Goal: Task Accomplishment & Management: Complete application form

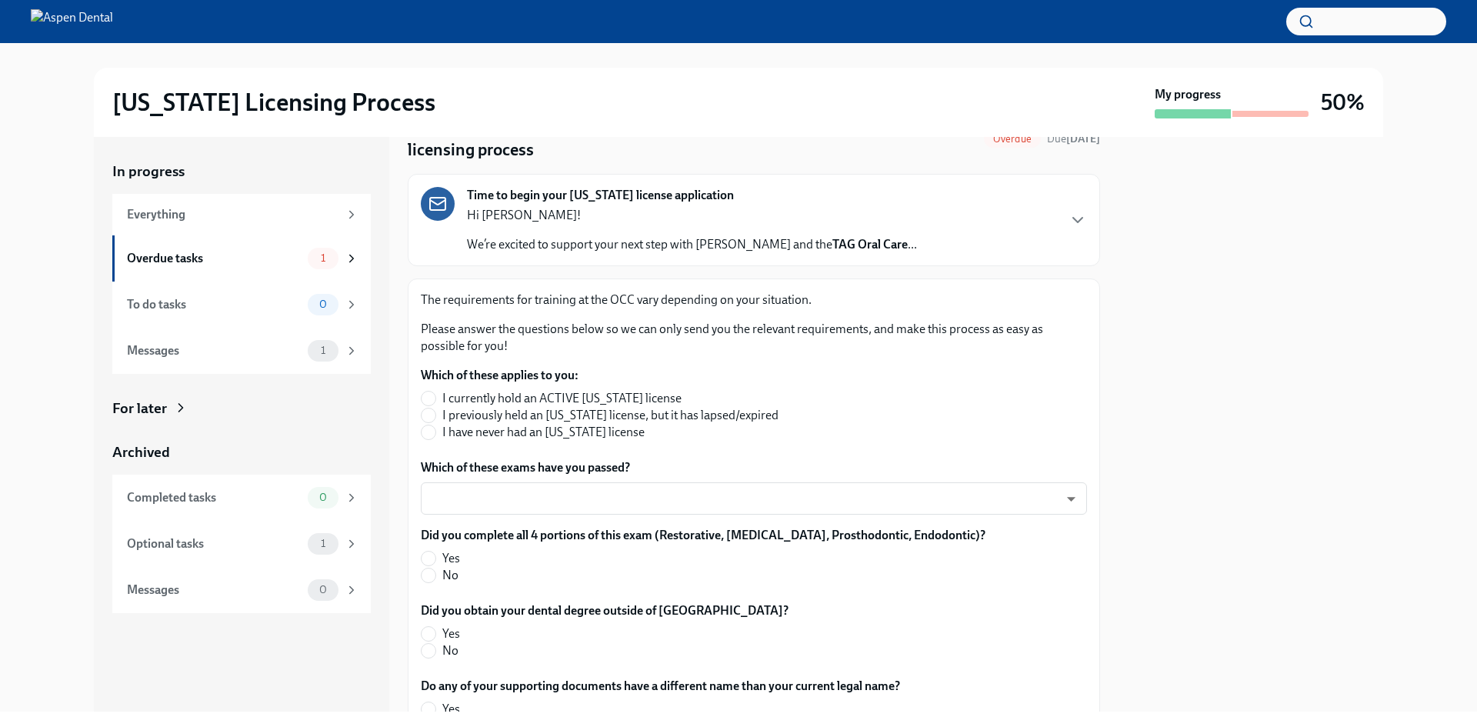
scroll to position [154, 0]
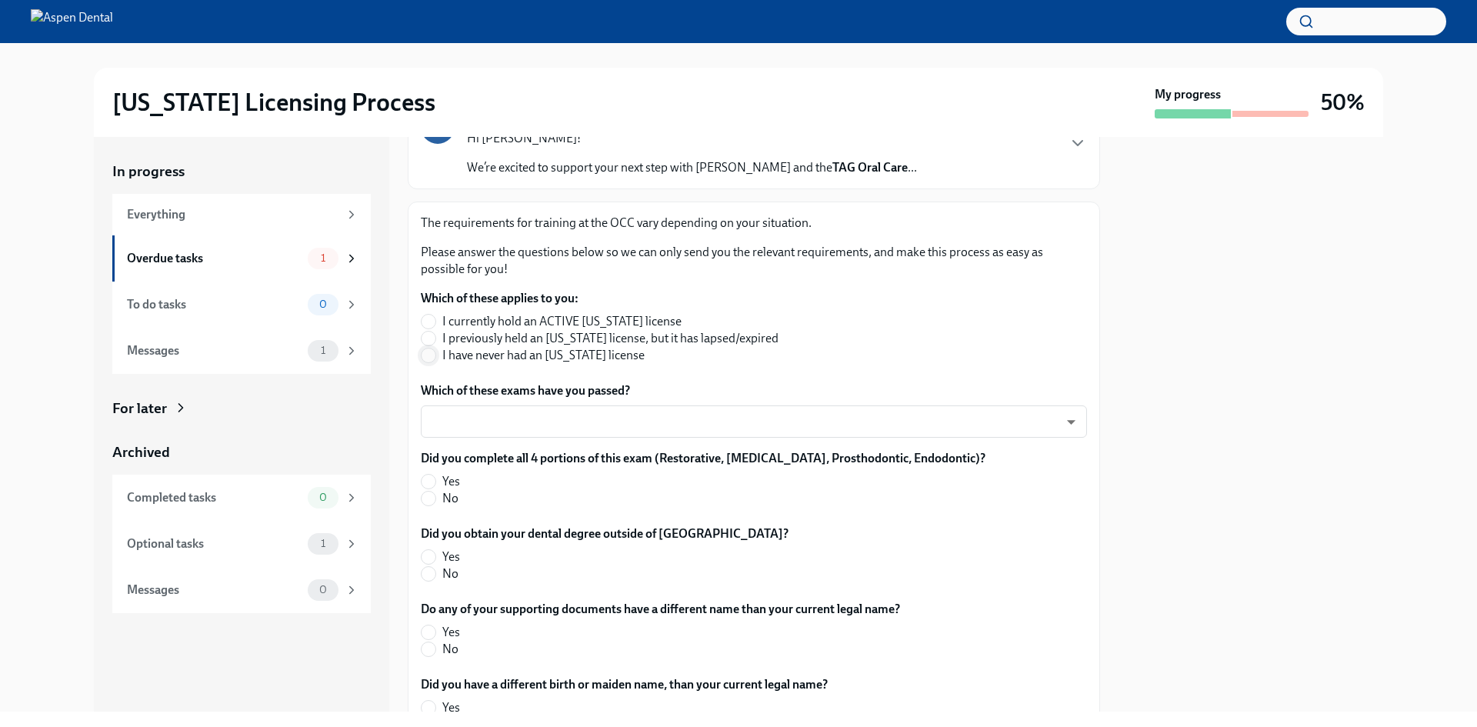
click at [434, 353] on input "I have never had an [US_STATE] license" at bounding box center [428, 355] width 14 height 14
radio input "true"
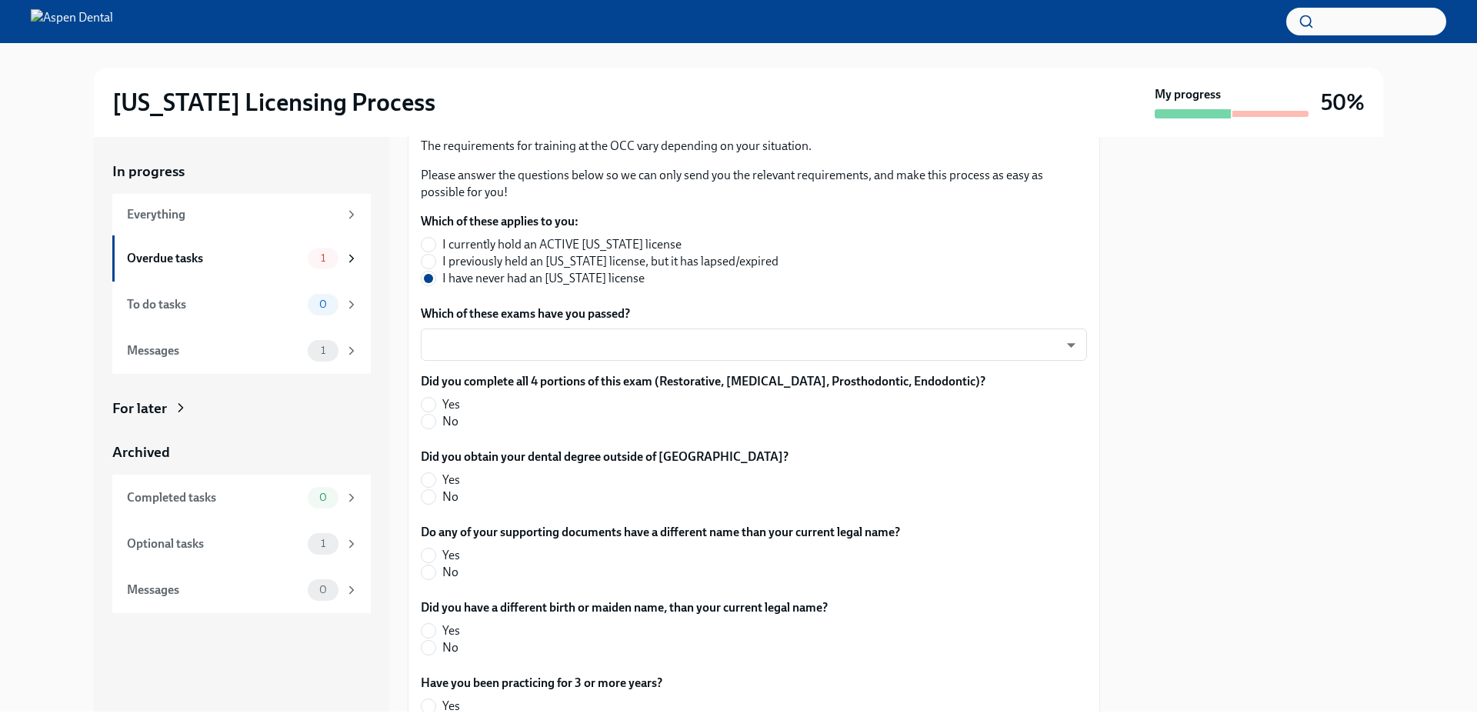
scroll to position [308, 0]
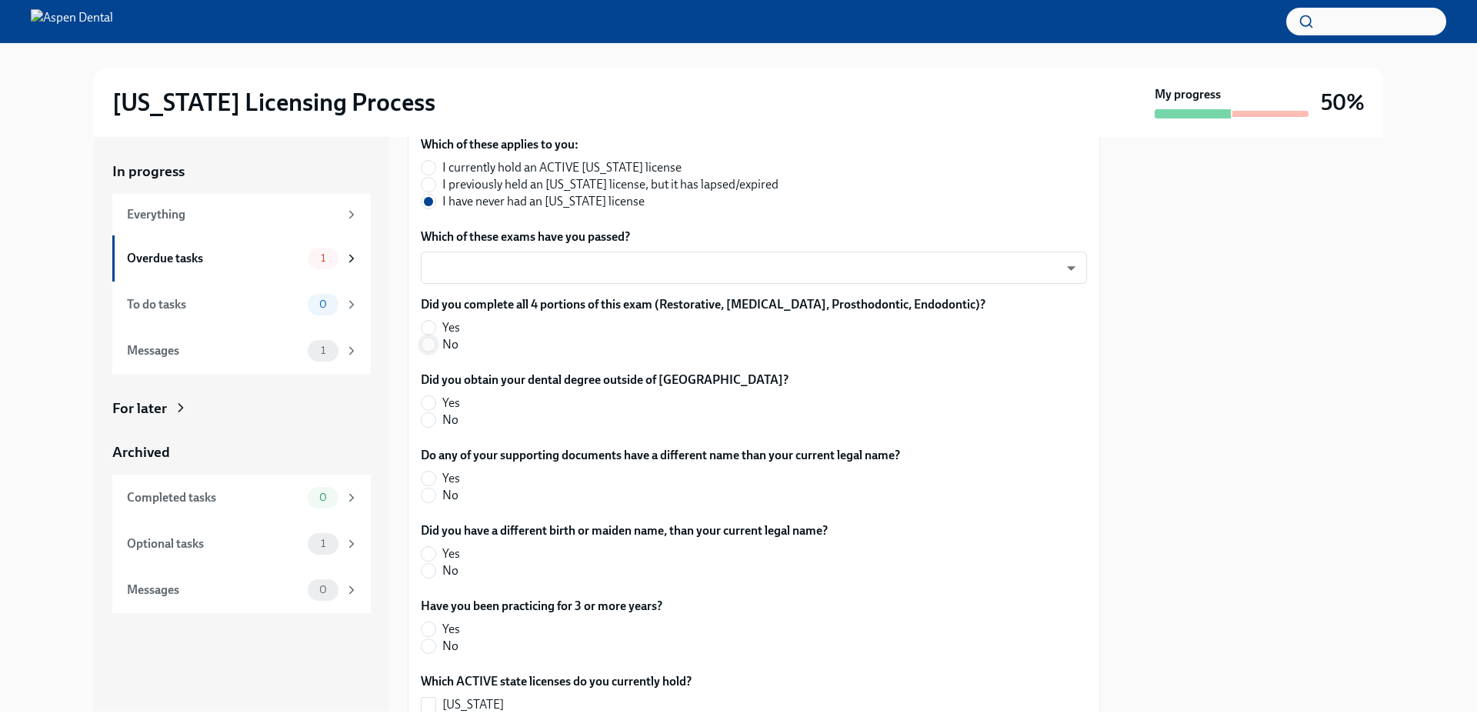
click at [428, 341] on input "No" at bounding box center [428, 345] width 14 height 14
radio input "true"
click at [431, 421] on input "No" at bounding box center [428, 420] width 14 height 14
radio input "true"
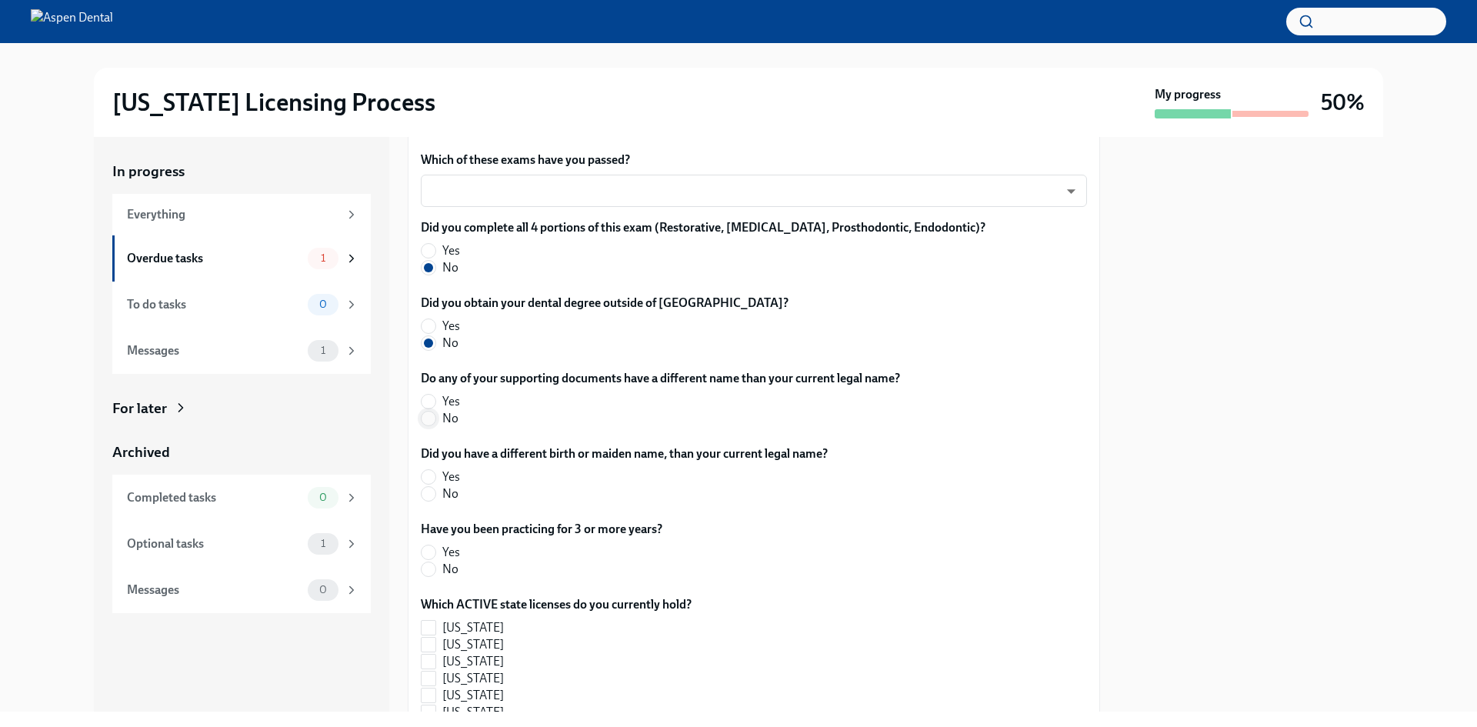
click at [427, 419] on input "No" at bounding box center [428, 418] width 14 height 14
radio input "true"
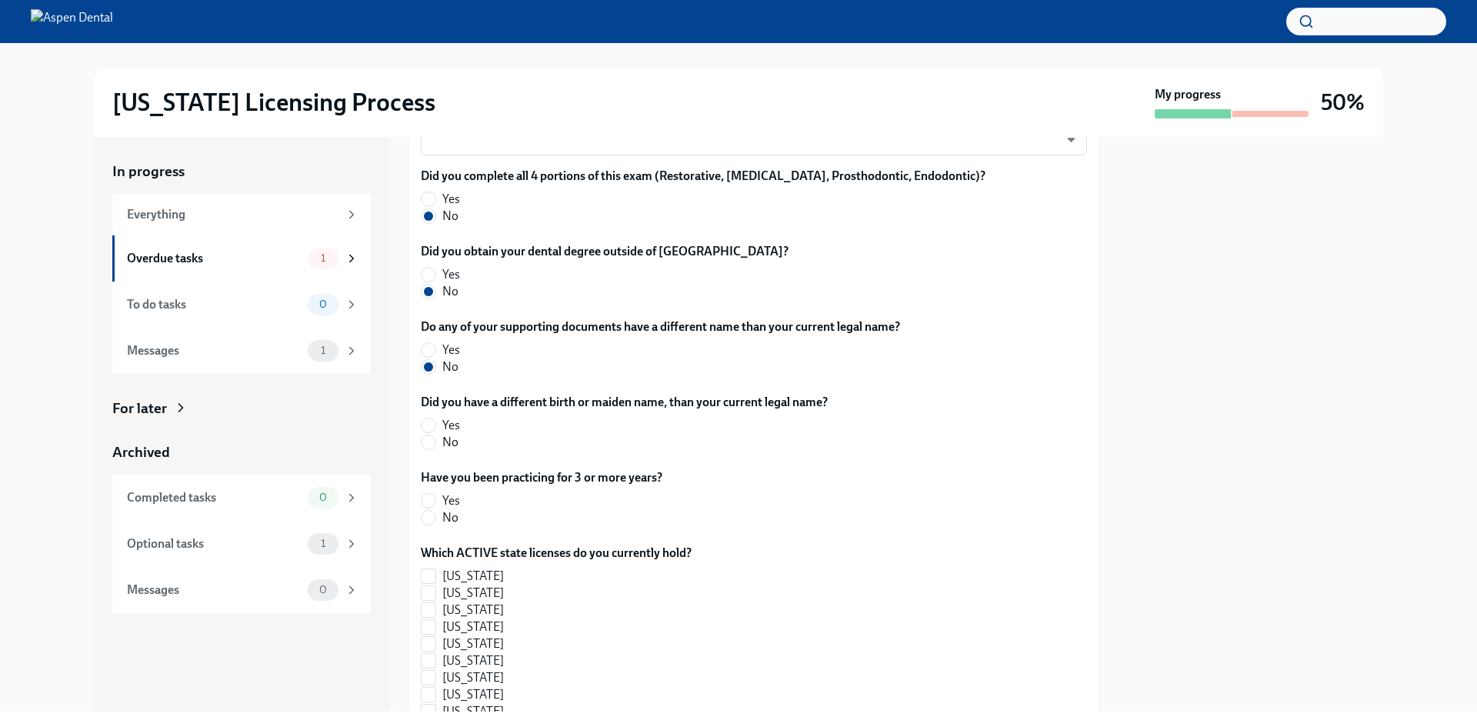
scroll to position [461, 0]
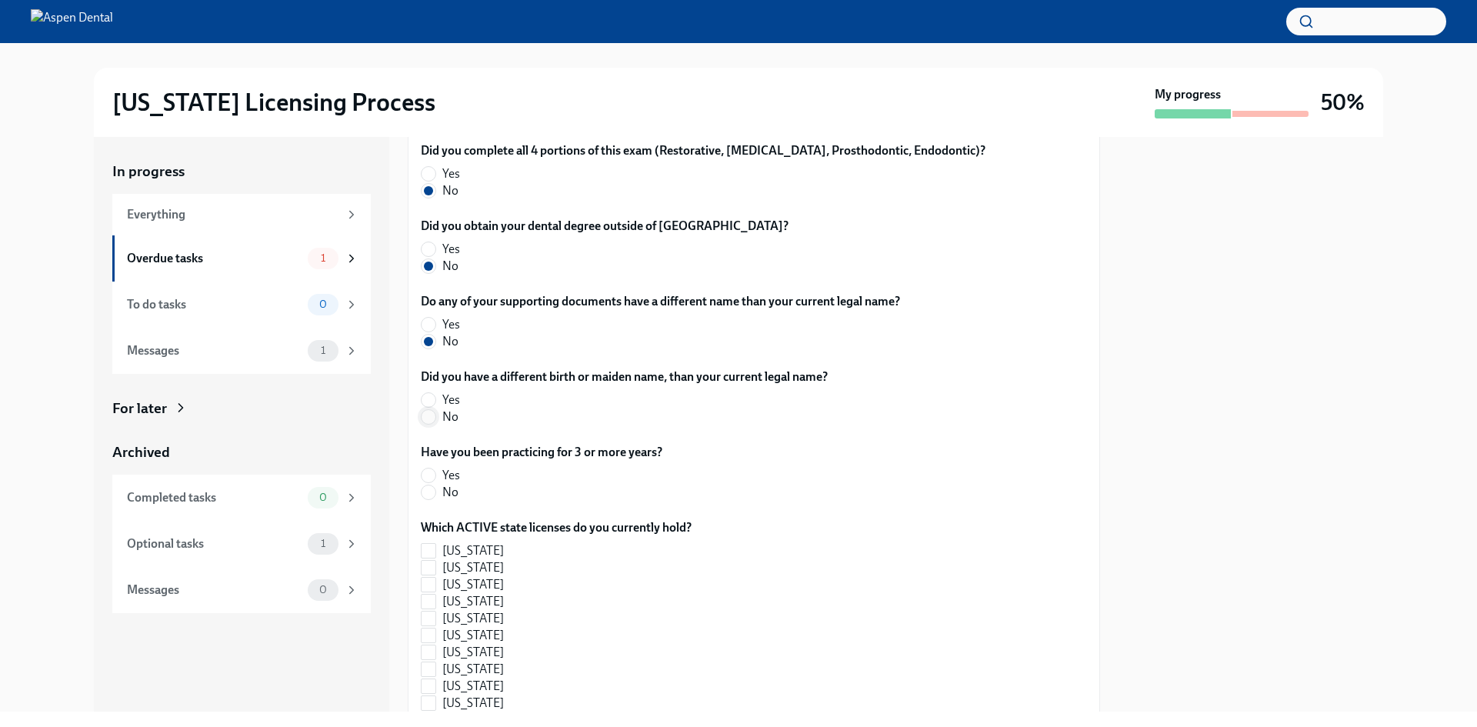
click at [431, 418] on input "No" at bounding box center [428, 417] width 14 height 14
radio input "true"
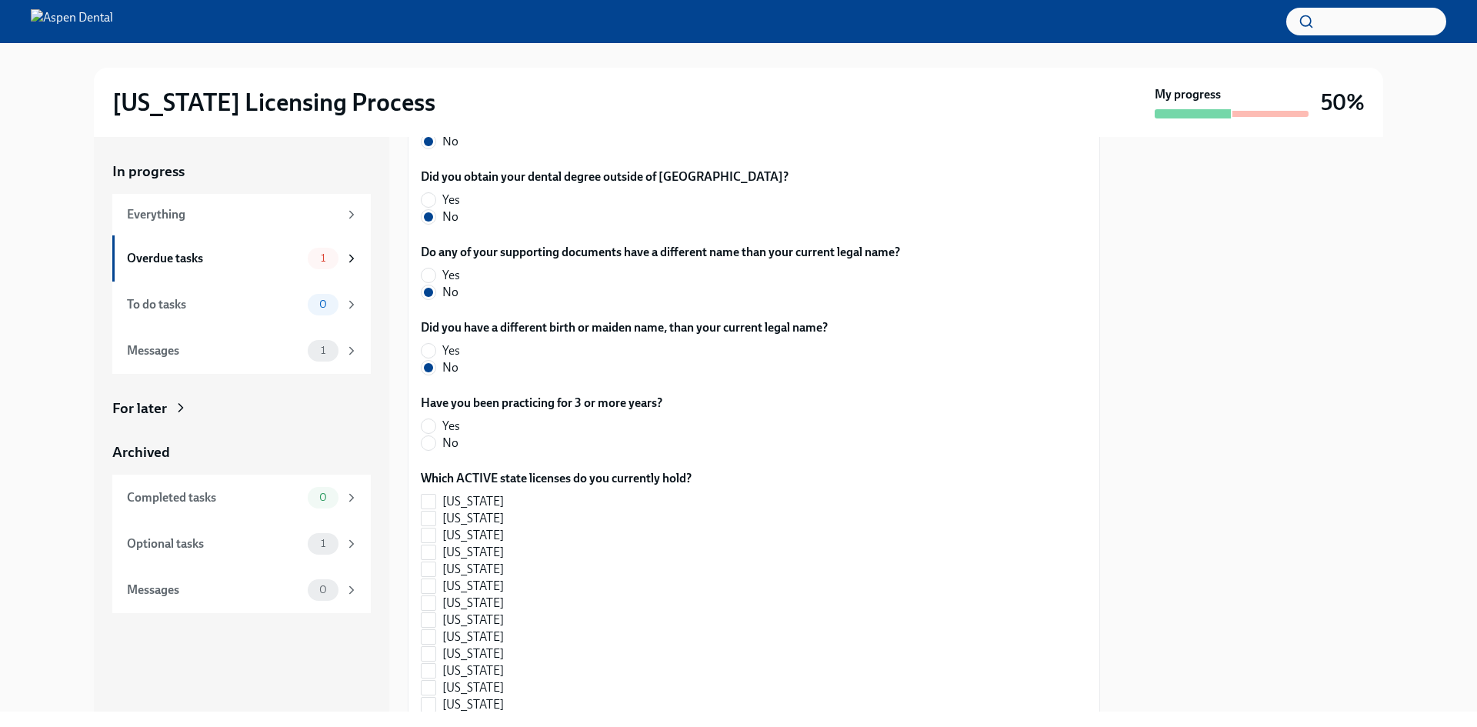
scroll to position [538, 0]
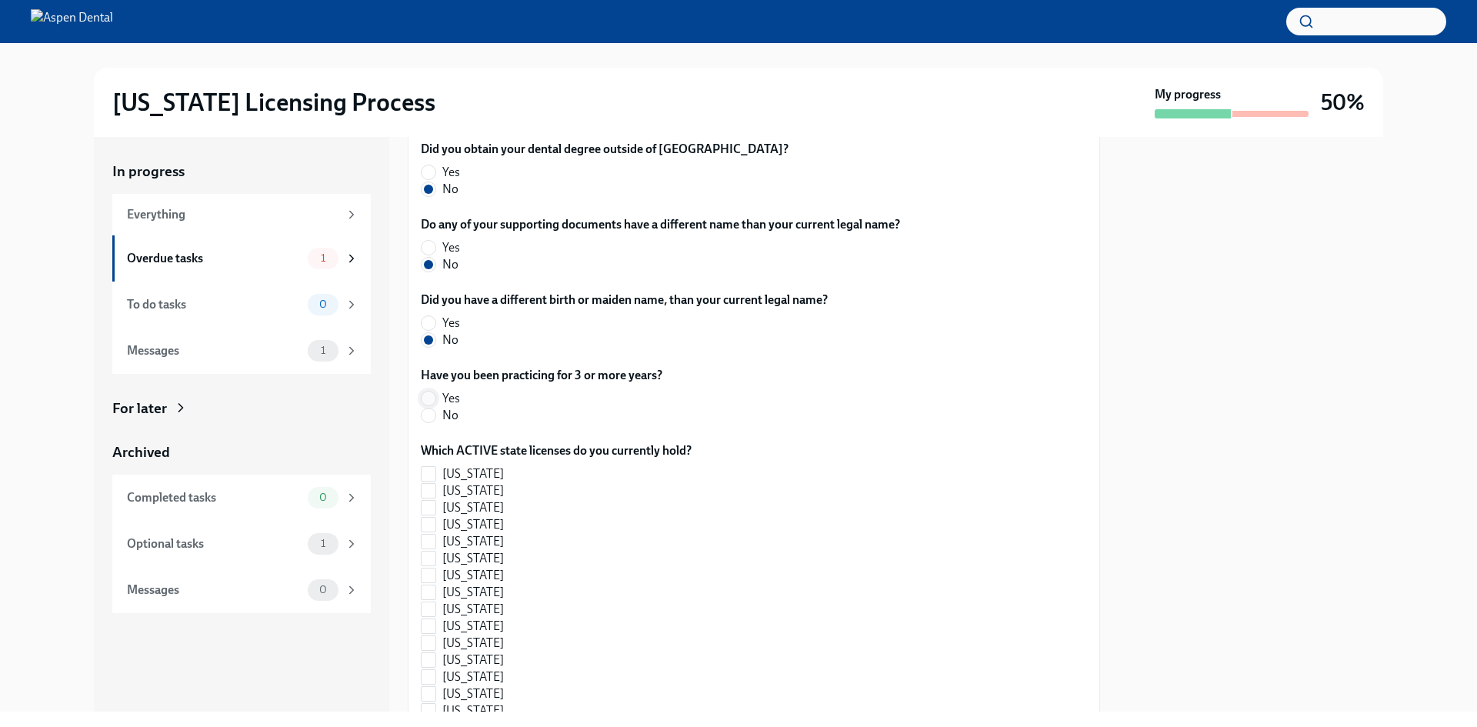
click at [430, 398] on input "Yes" at bounding box center [428, 398] width 14 height 14
radio input "true"
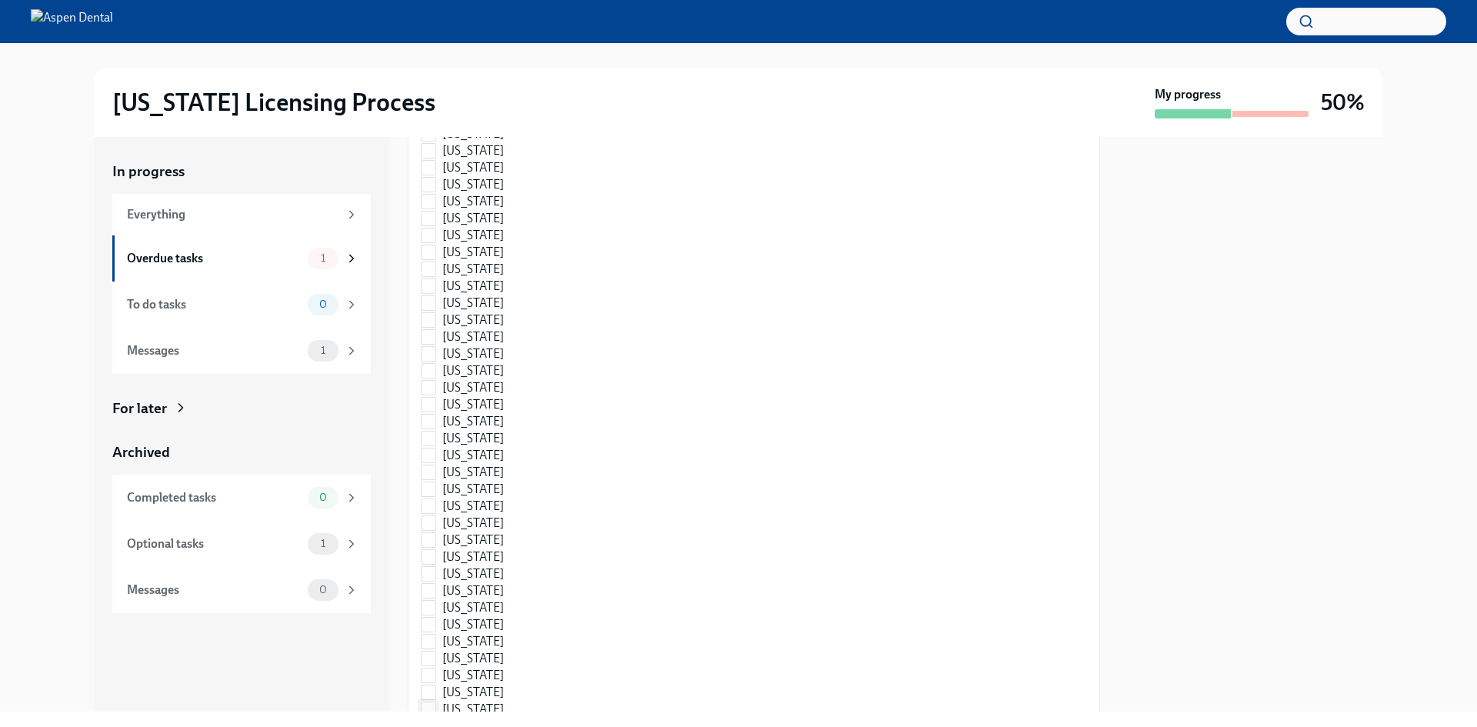
scroll to position [1154, 0]
click at [436, 587] on label "[US_STATE]" at bounding box center [550, 586] width 258 height 17
click at [435, 587] on input "[US_STATE]" at bounding box center [428, 586] width 14 height 14
checkbox input "true"
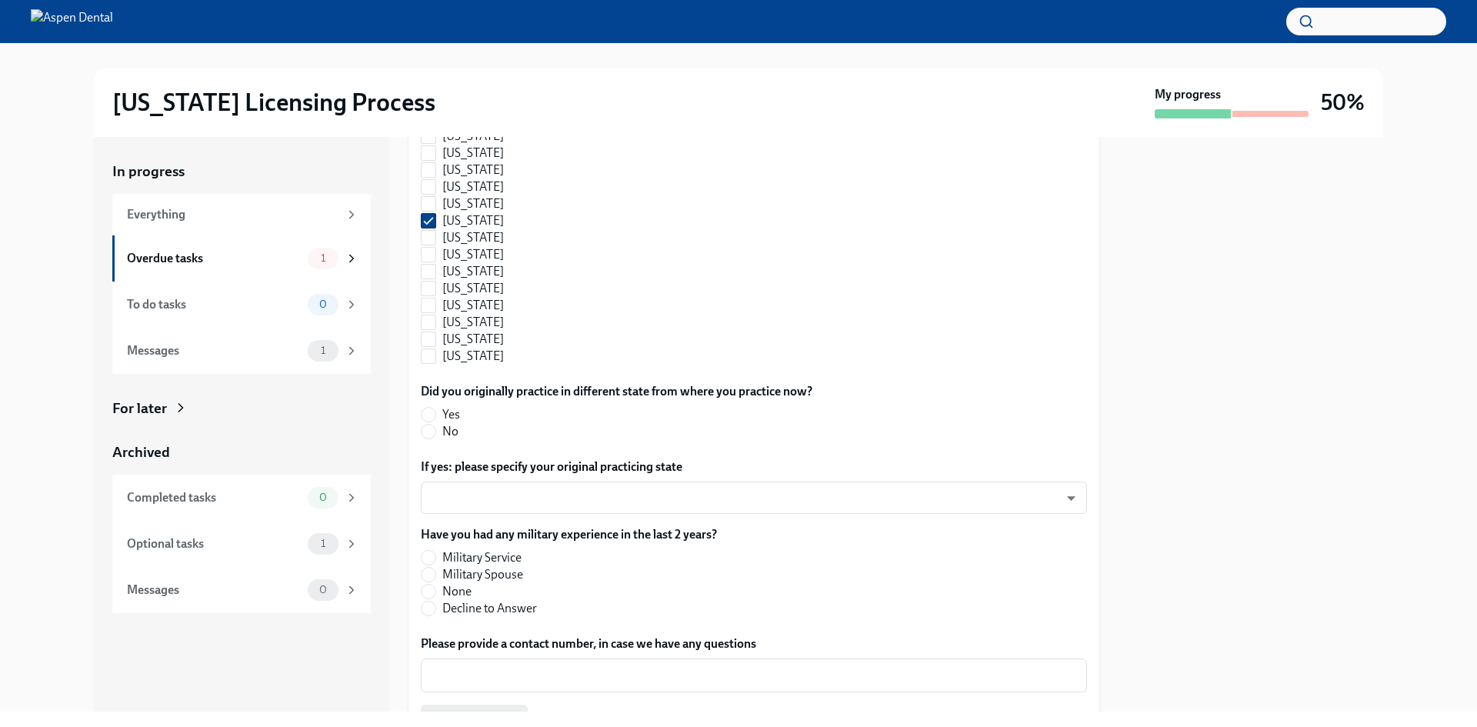
scroll to position [1538, 0]
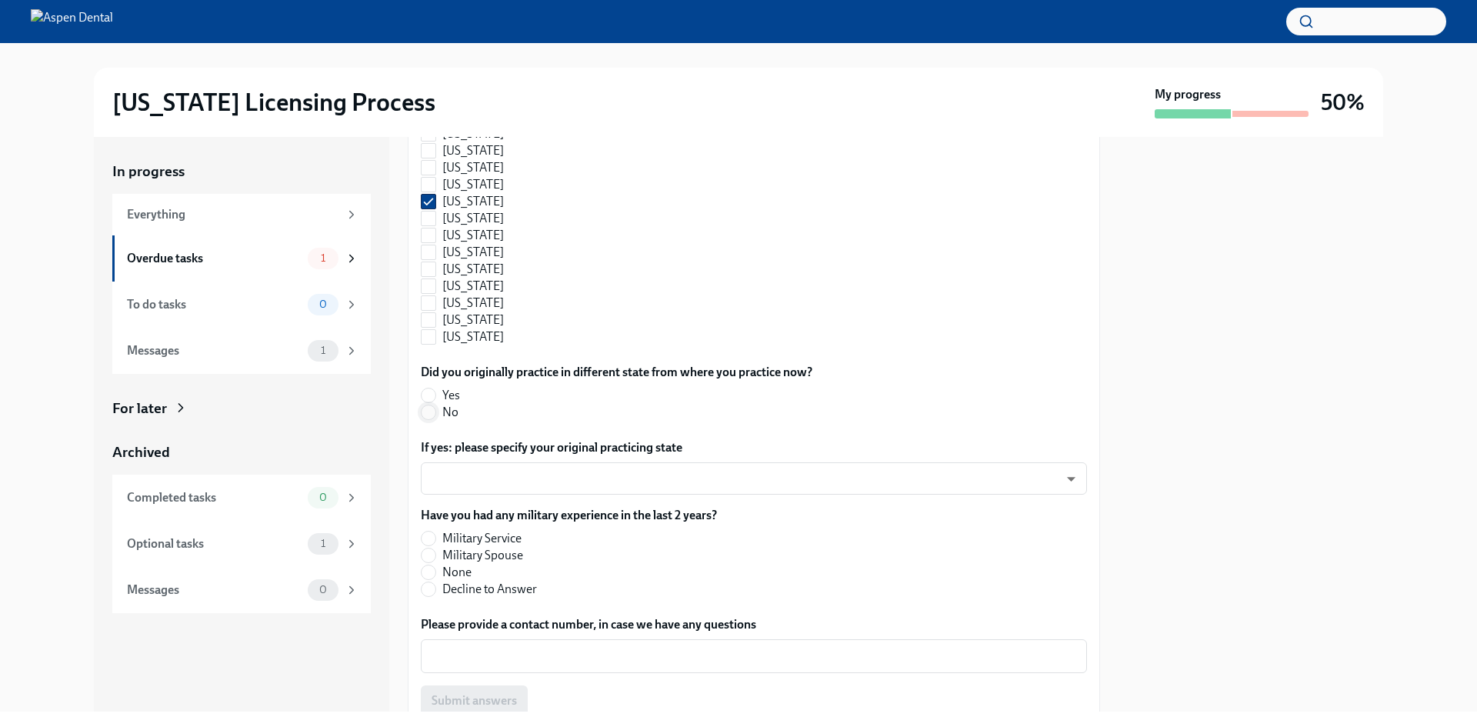
click at [427, 414] on input "No" at bounding box center [428, 412] width 14 height 14
radio input "true"
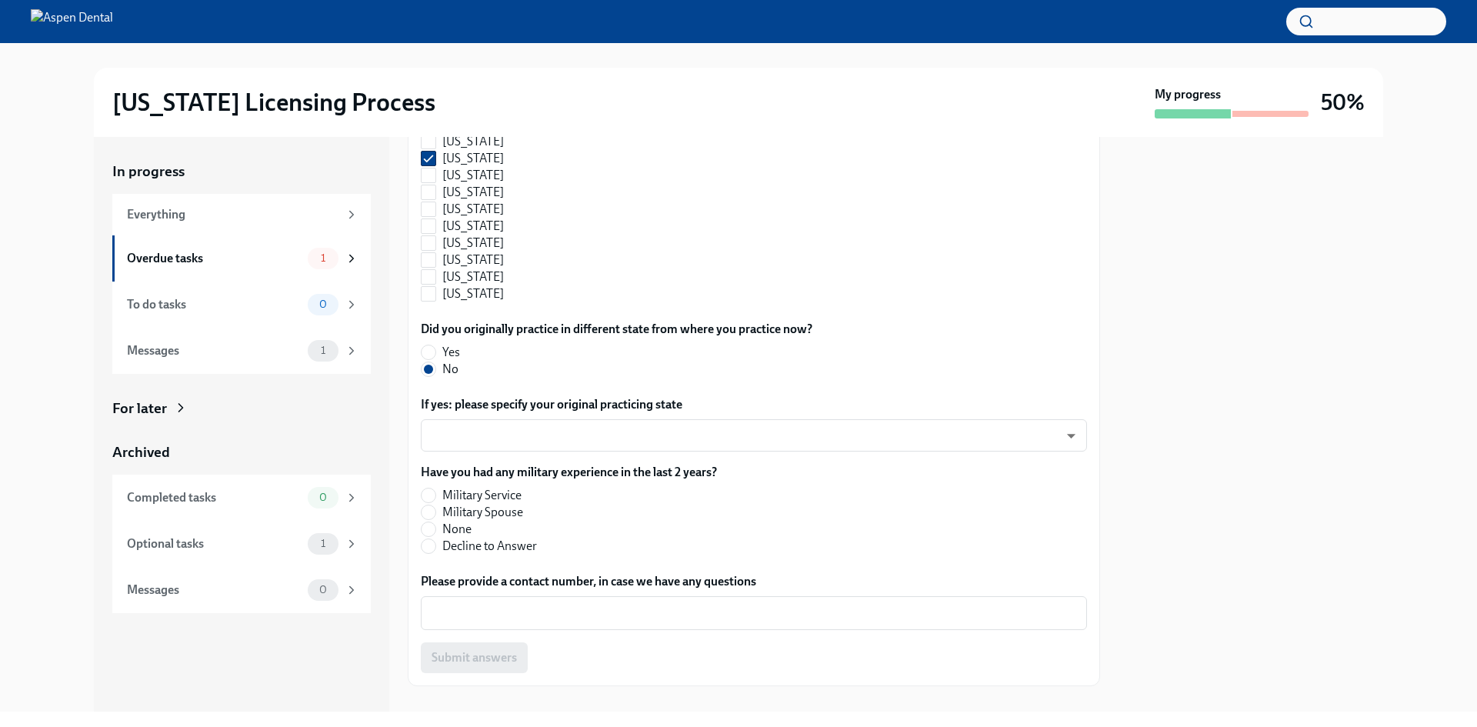
scroll to position [1605, 0]
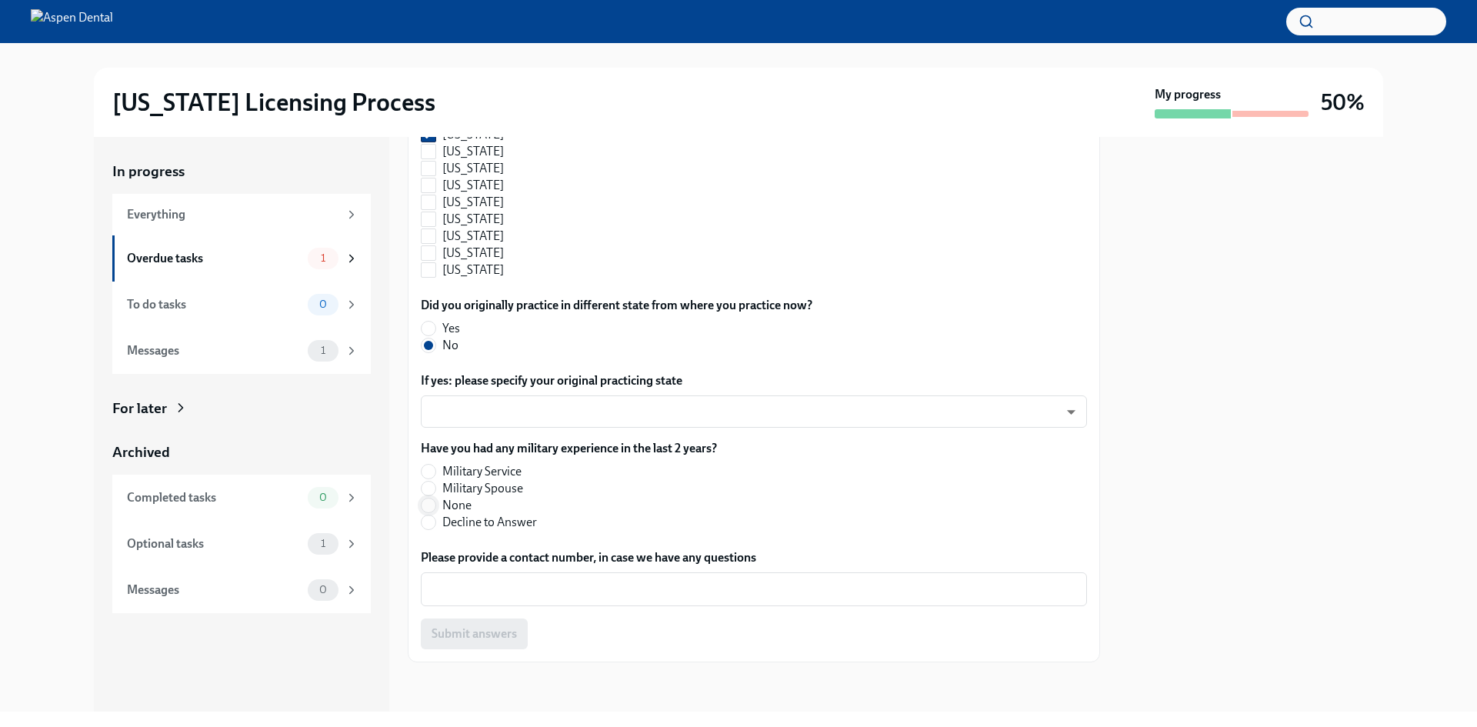
click at [433, 504] on input "None" at bounding box center [428, 505] width 14 height 14
radio input "true"
click at [557, 601] on div "x ​" at bounding box center [754, 589] width 666 height 34
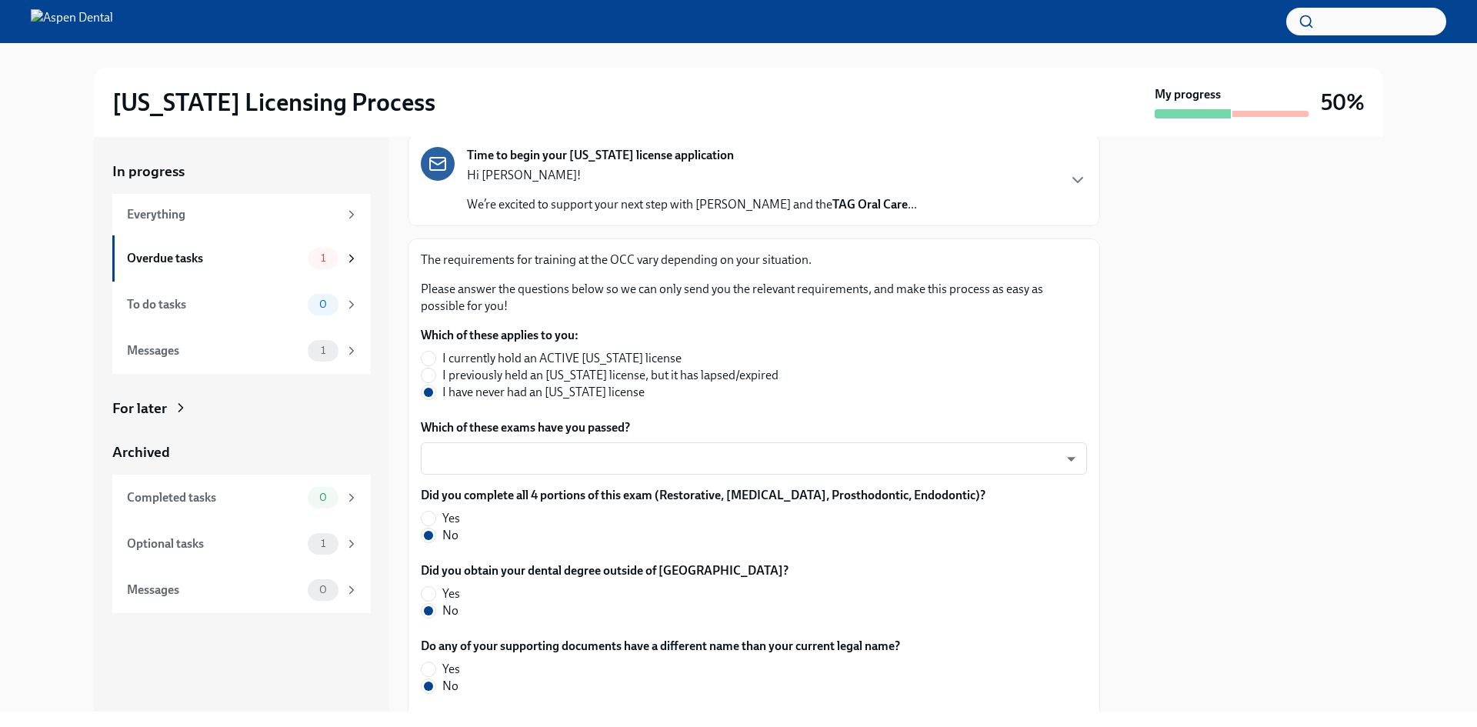
scroll to position [231, 0]
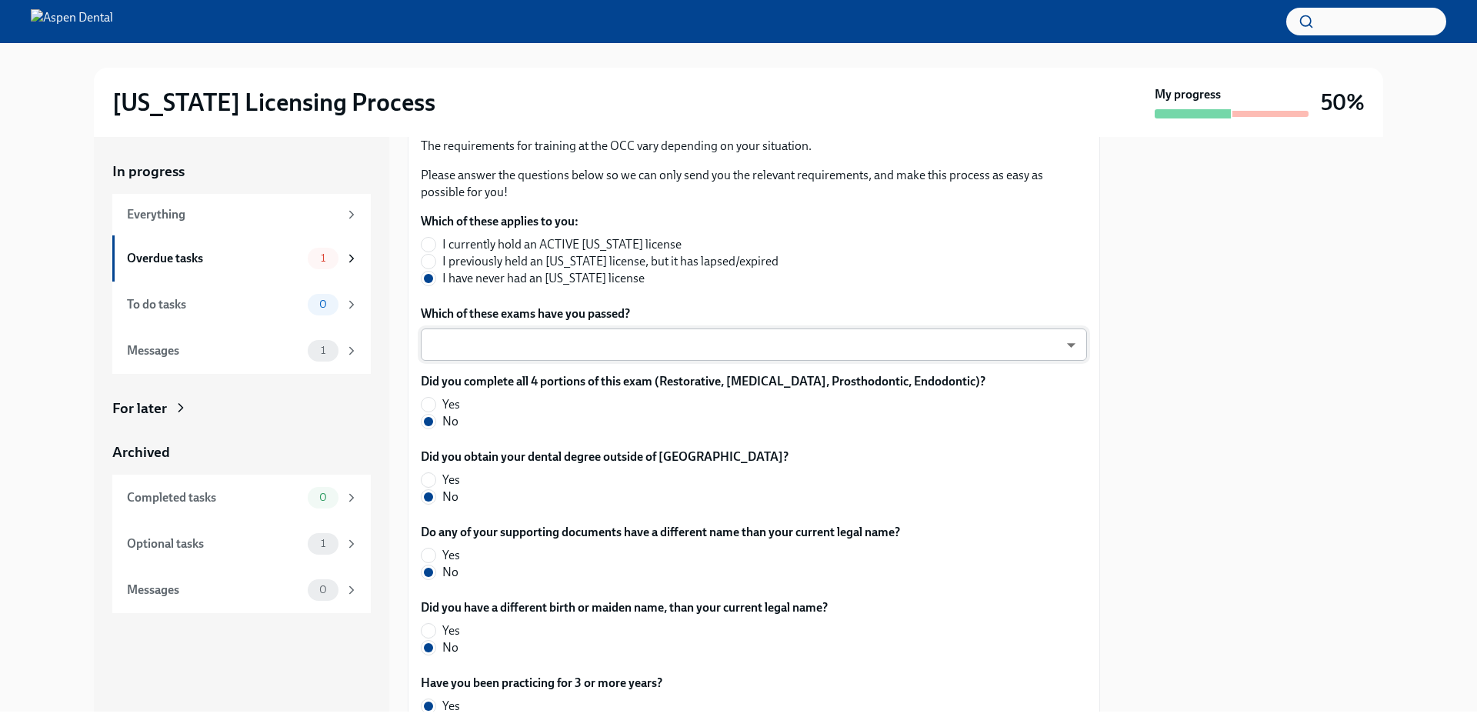
type textarea "8167869626"
click at [956, 342] on body "[US_STATE] Licensing Process My progress 50% In progress Everything Overdue tas…" at bounding box center [738, 363] width 1477 height 727
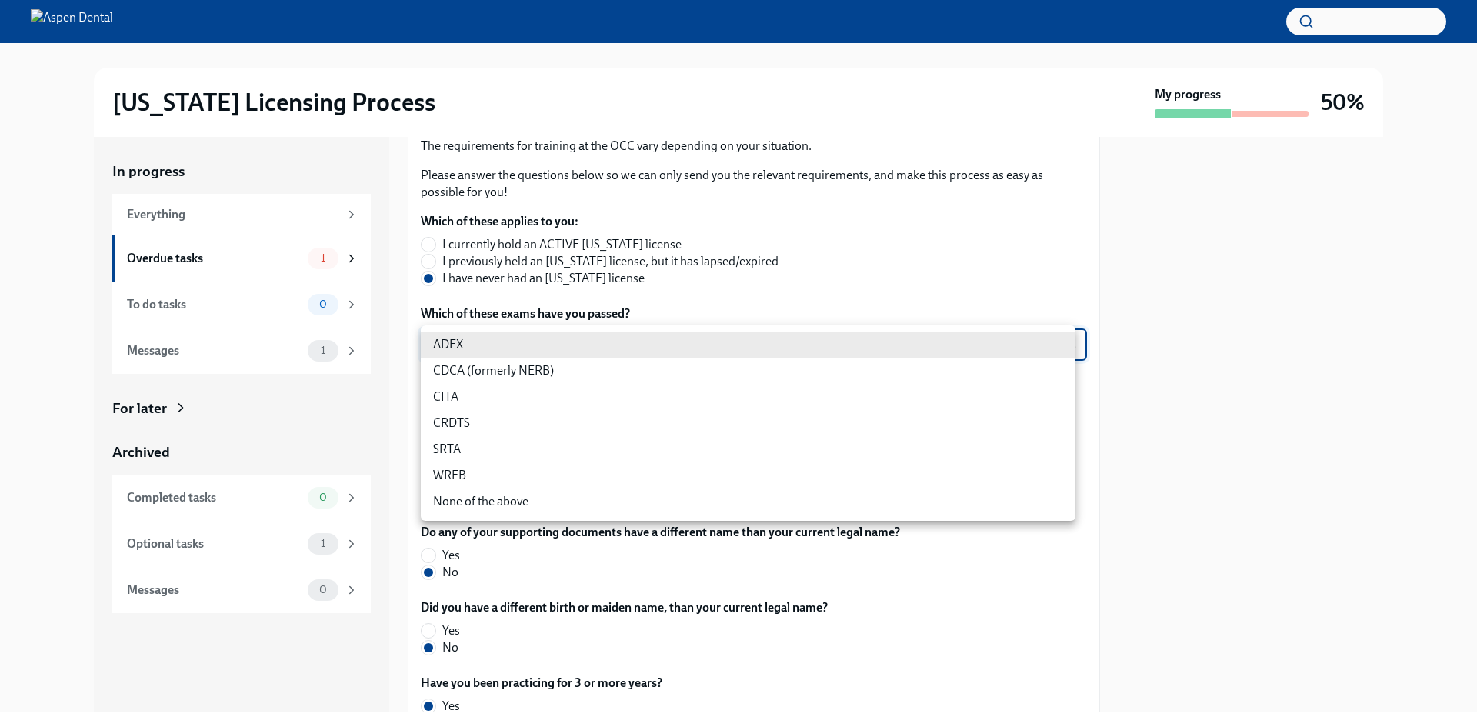
click at [438, 451] on li "SRTA" at bounding box center [748, 449] width 655 height 26
type input "yWF7TKOTG"
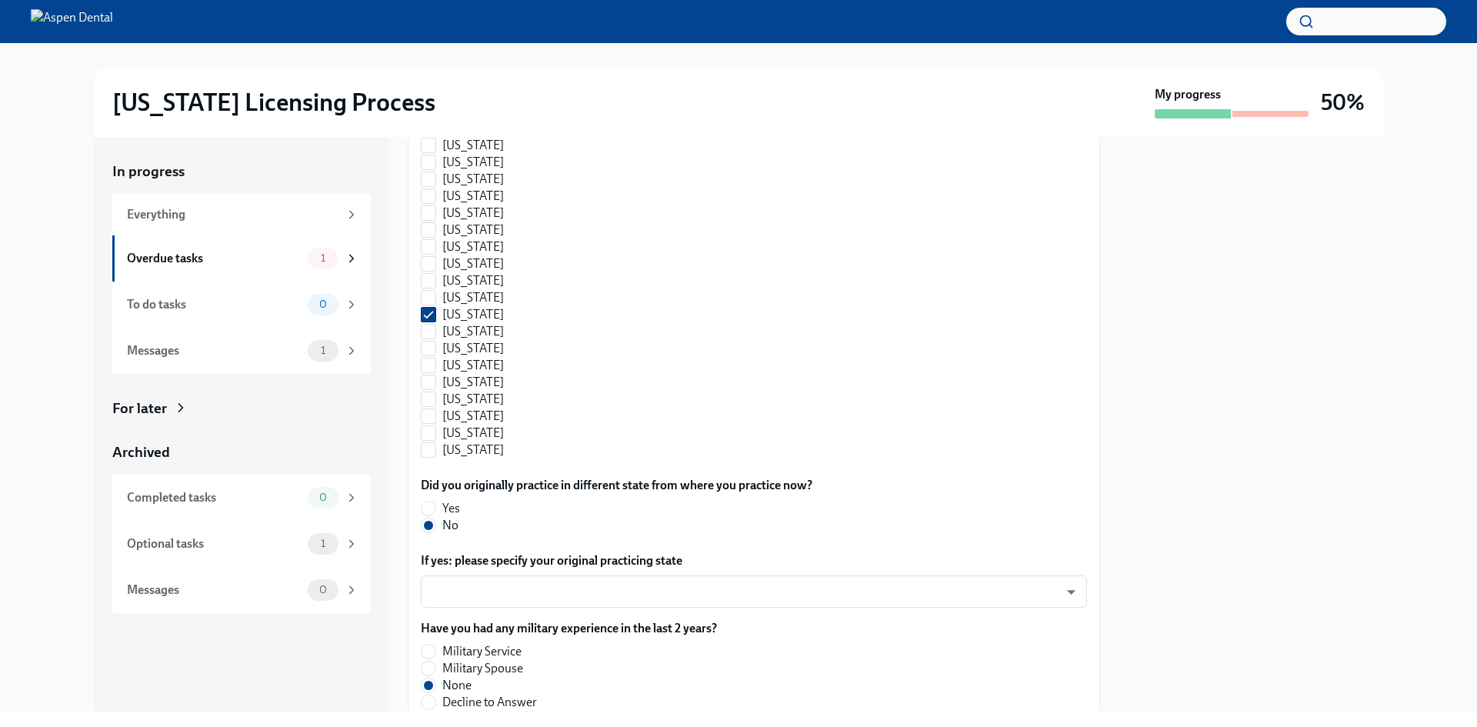
scroll to position [1605, 0]
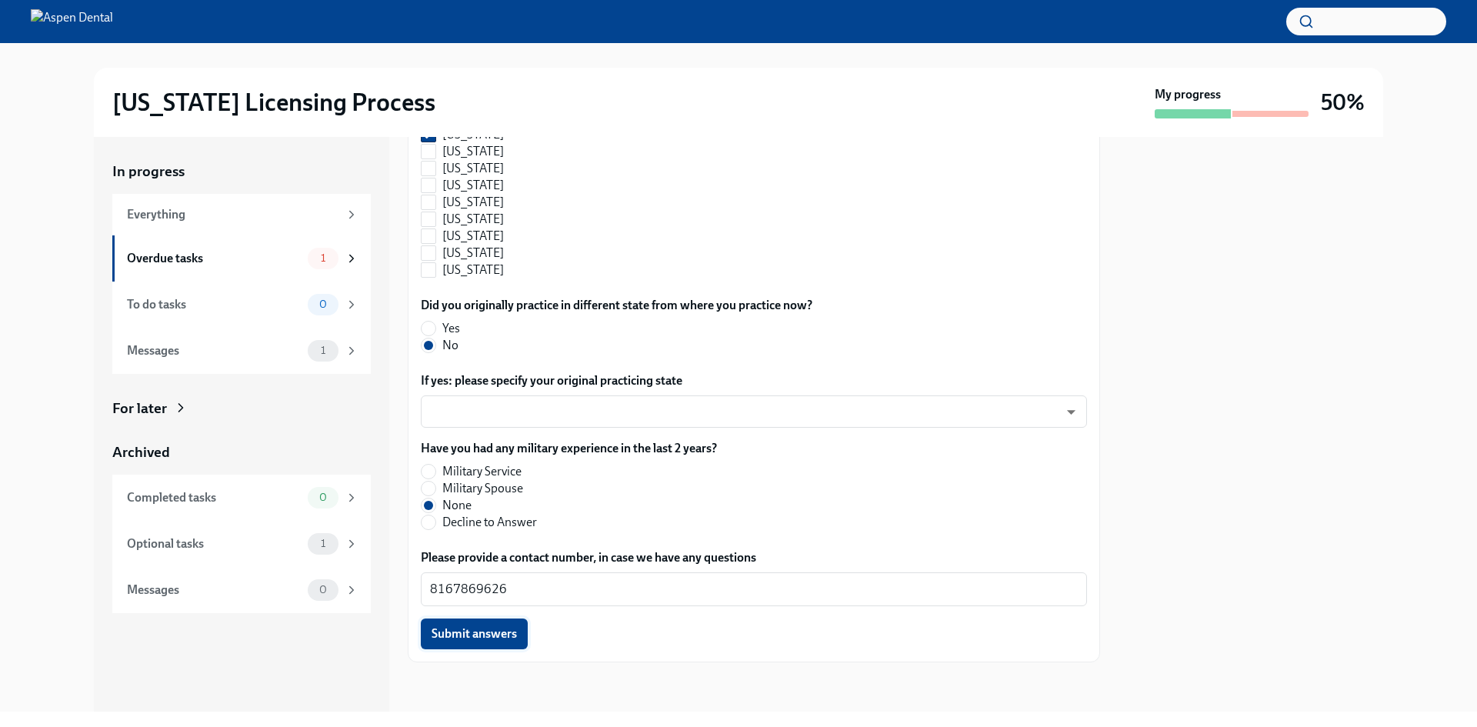
click at [492, 640] on span "Submit answers" at bounding box center [473, 633] width 85 height 15
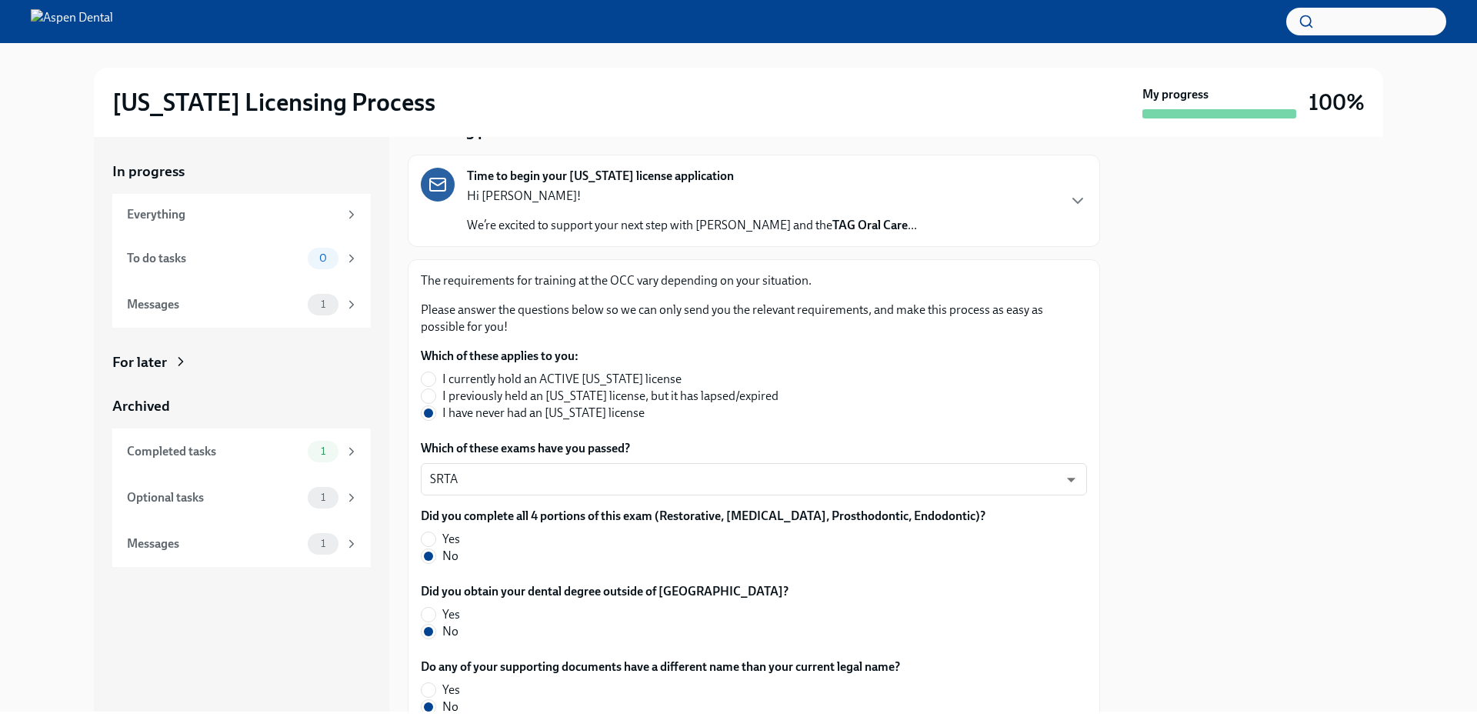
scroll to position [231, 0]
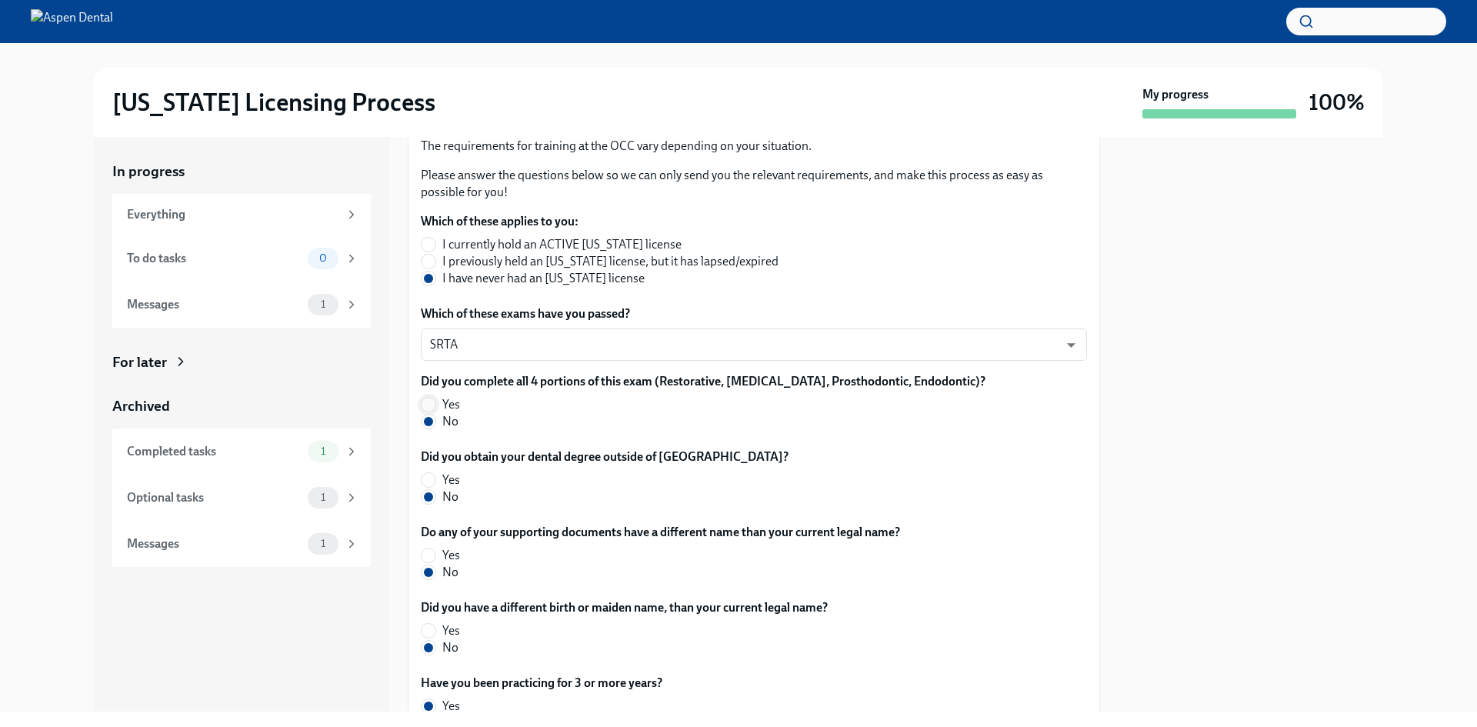
click at [431, 405] on input "Yes" at bounding box center [428, 405] width 14 height 14
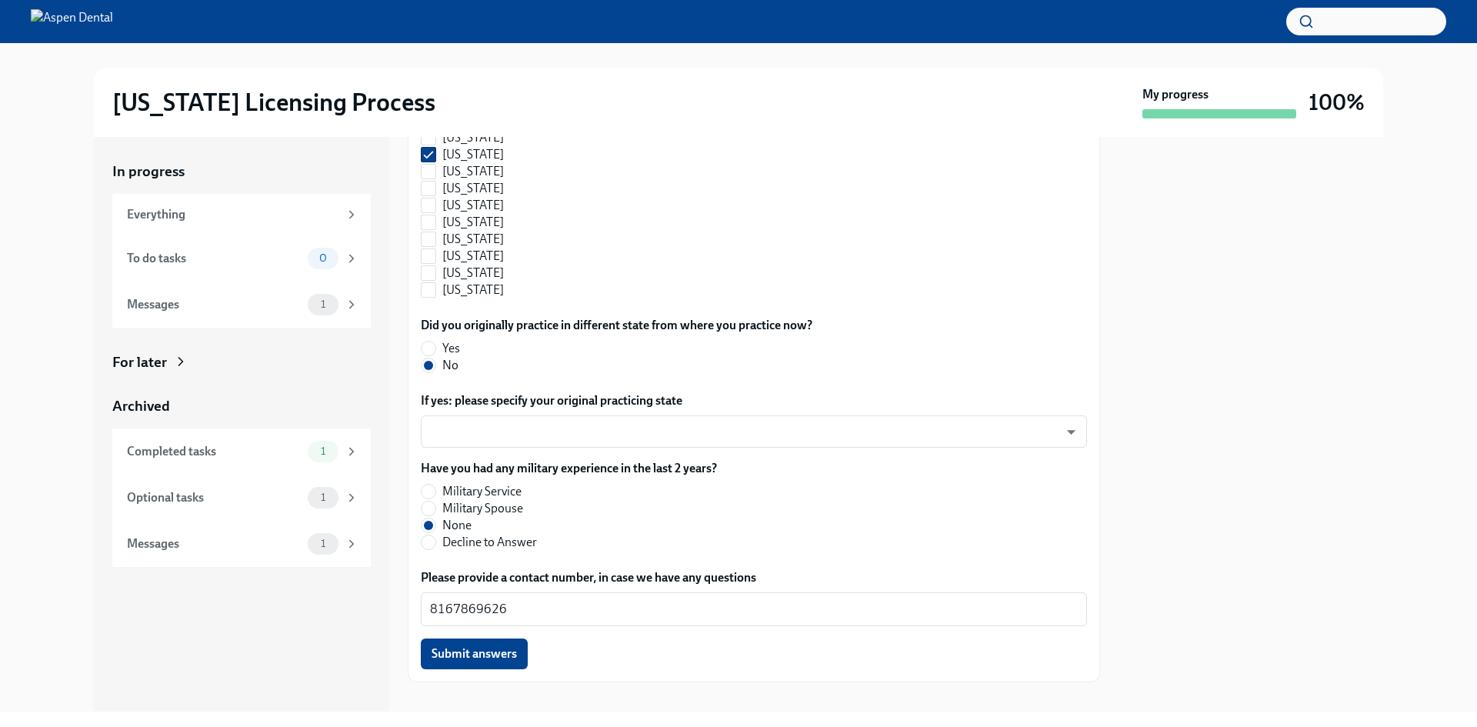
scroll to position [1605, 0]
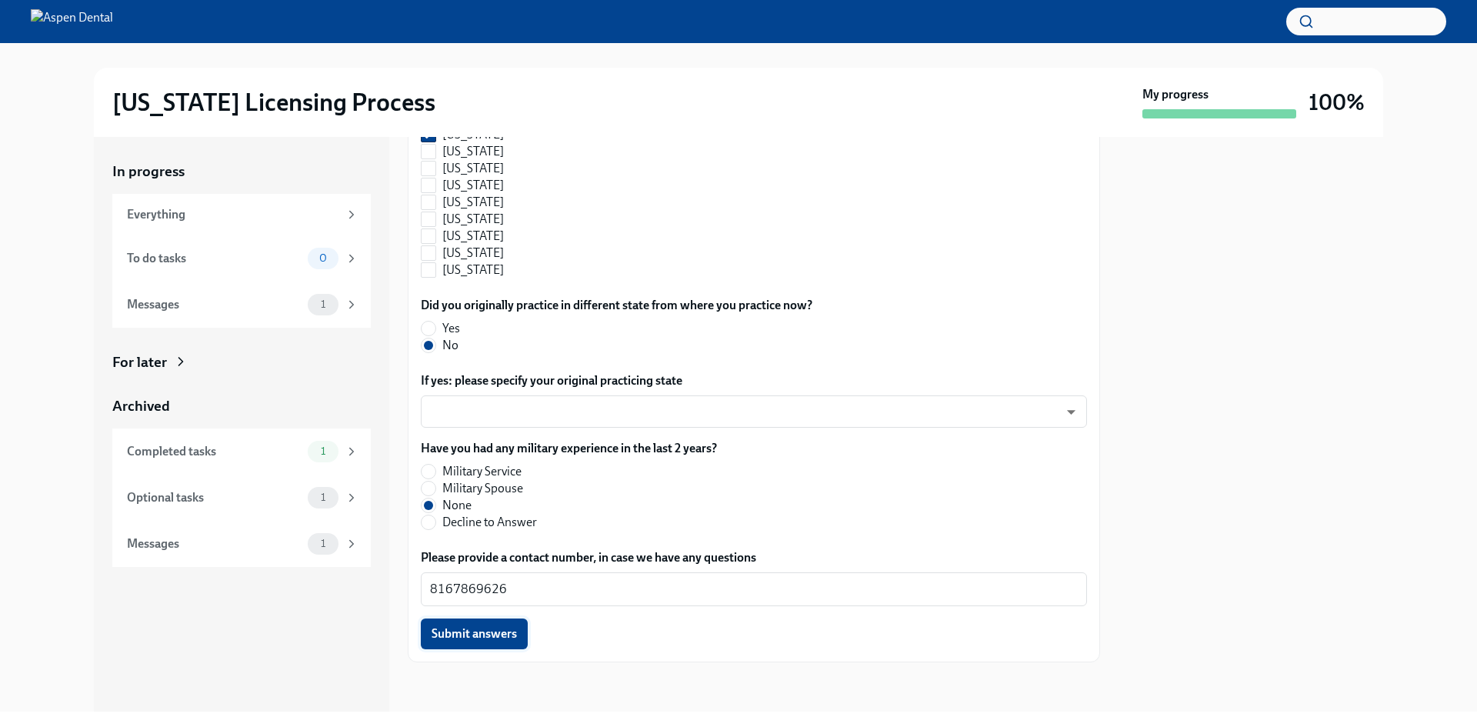
click at [467, 636] on span "Submit answers" at bounding box center [473, 633] width 85 height 15
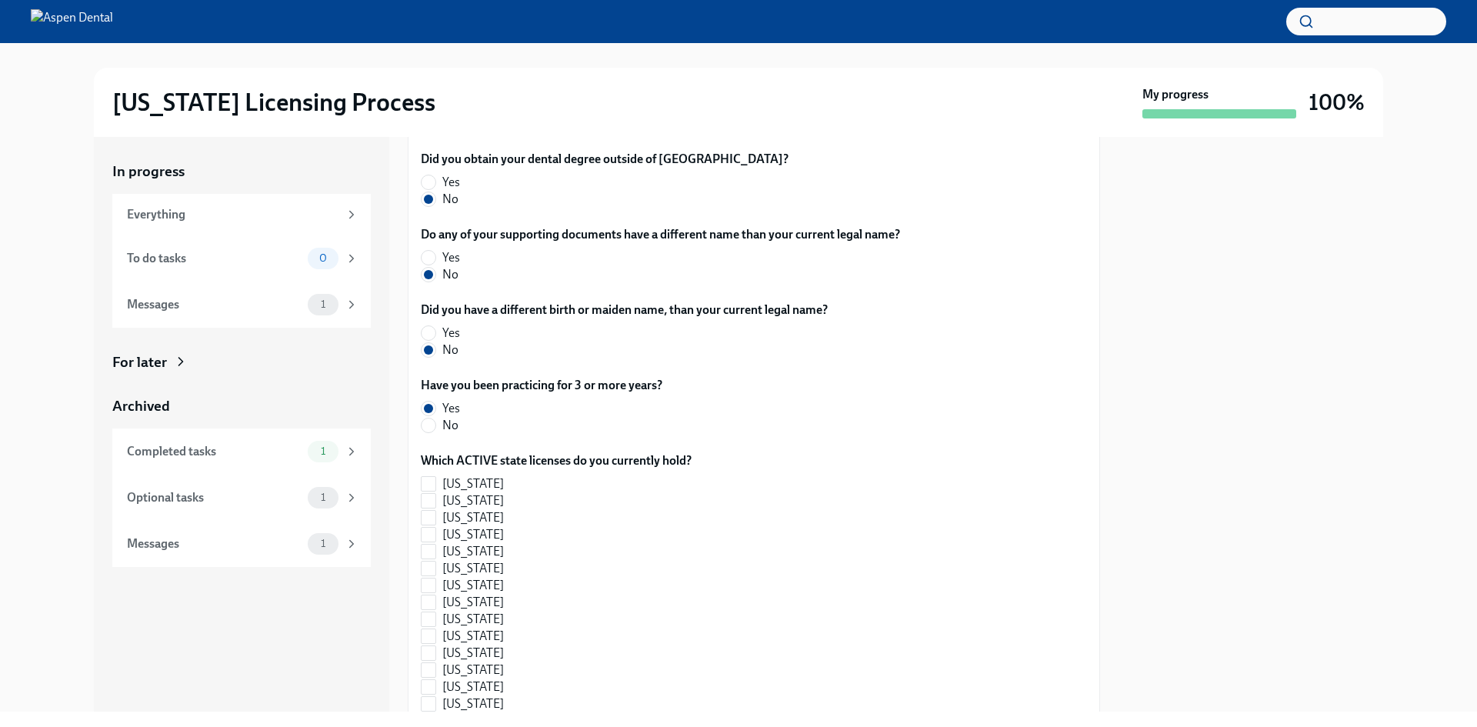
radio input "false"
radio input "true"
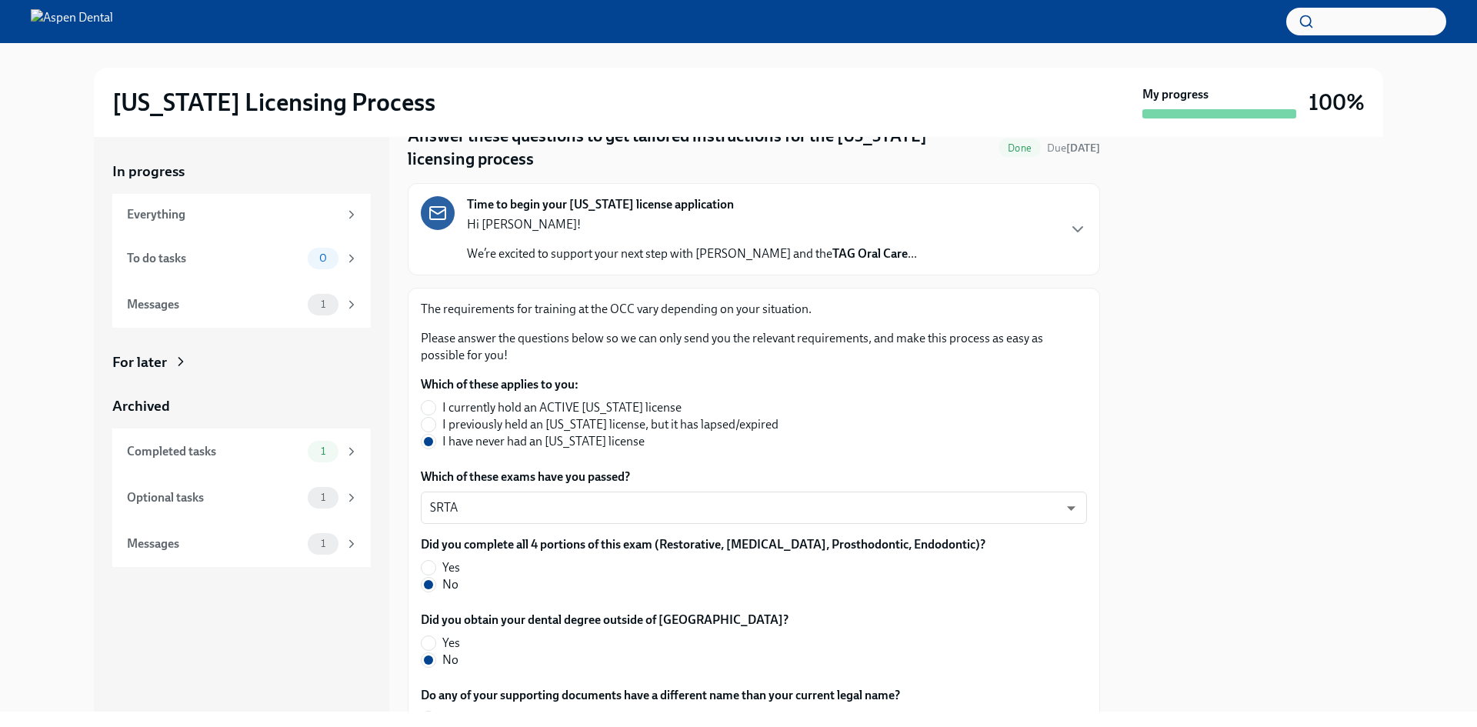
scroll to position [67, 0]
radio input "true"
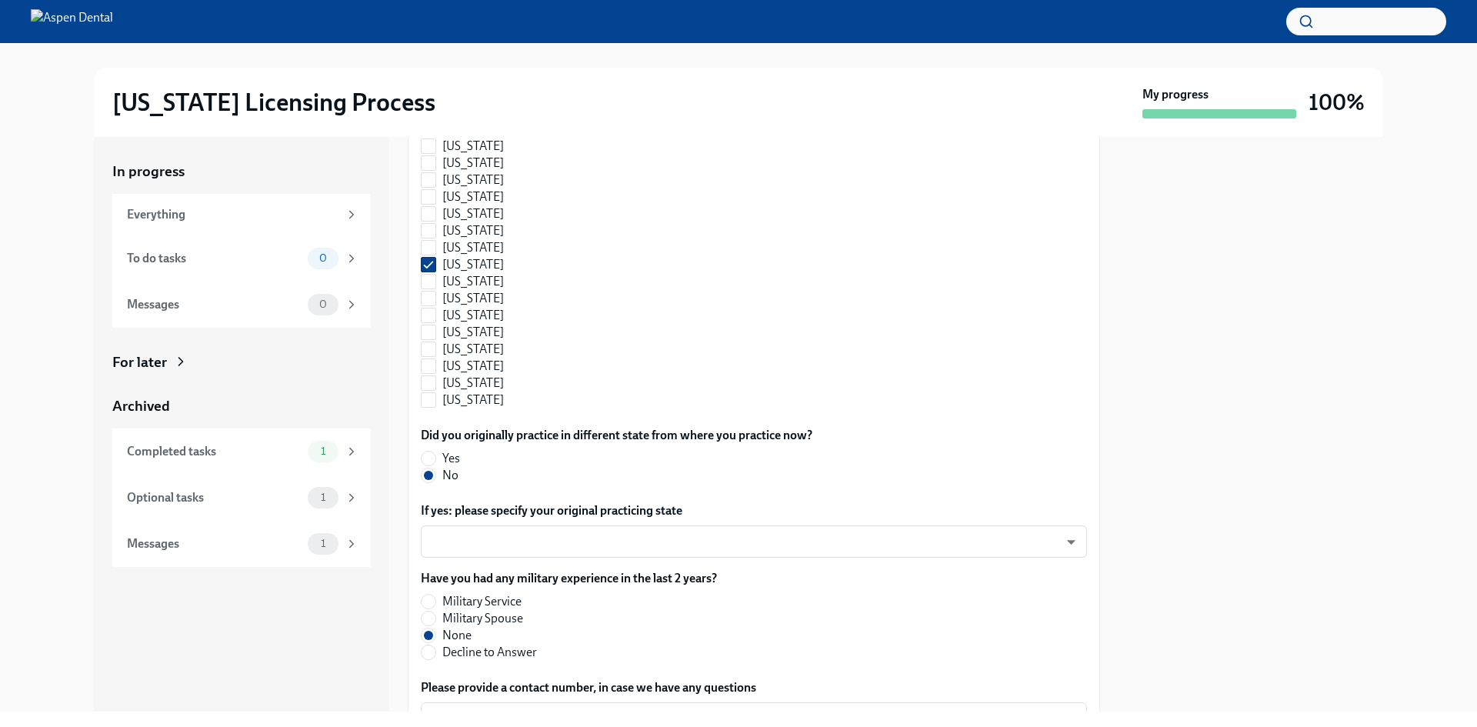
scroll to position [1605, 0]
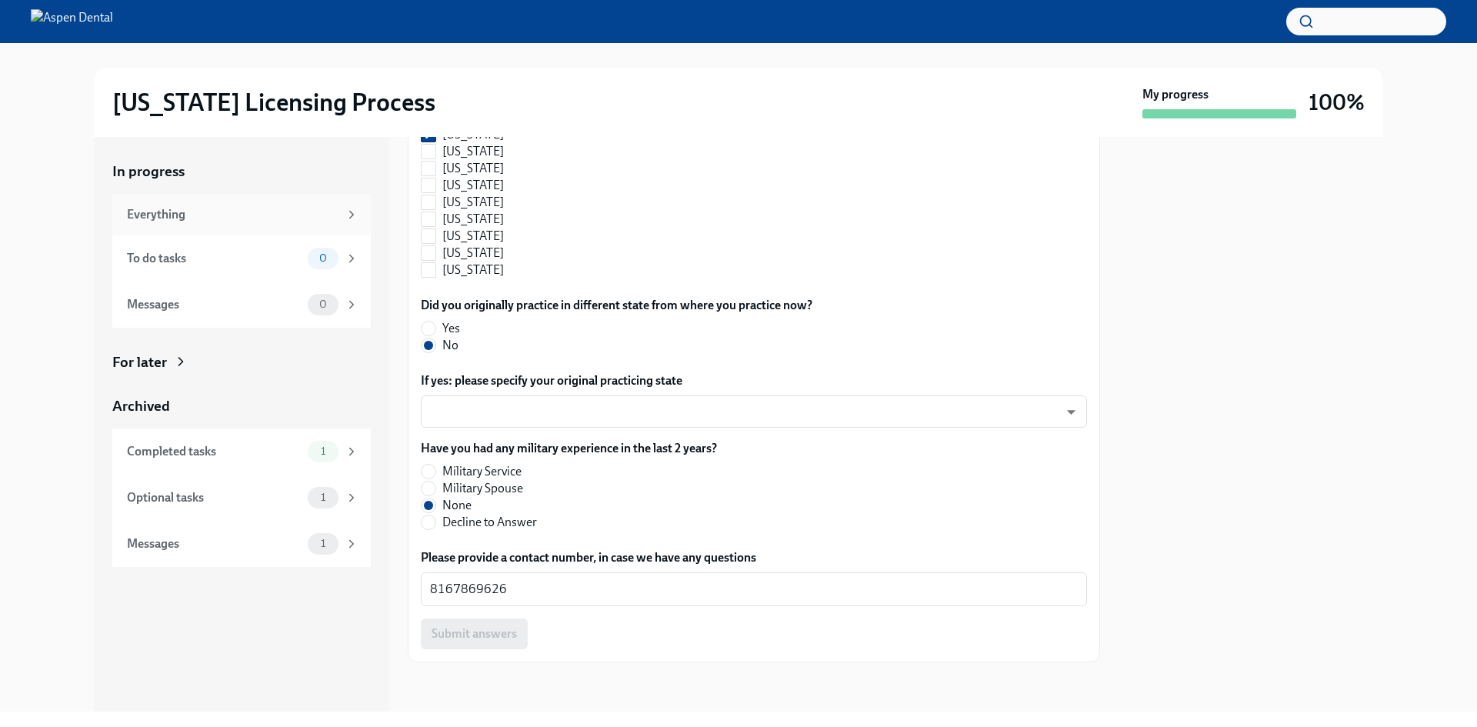
click at [354, 213] on icon at bounding box center [352, 215] width 14 height 14
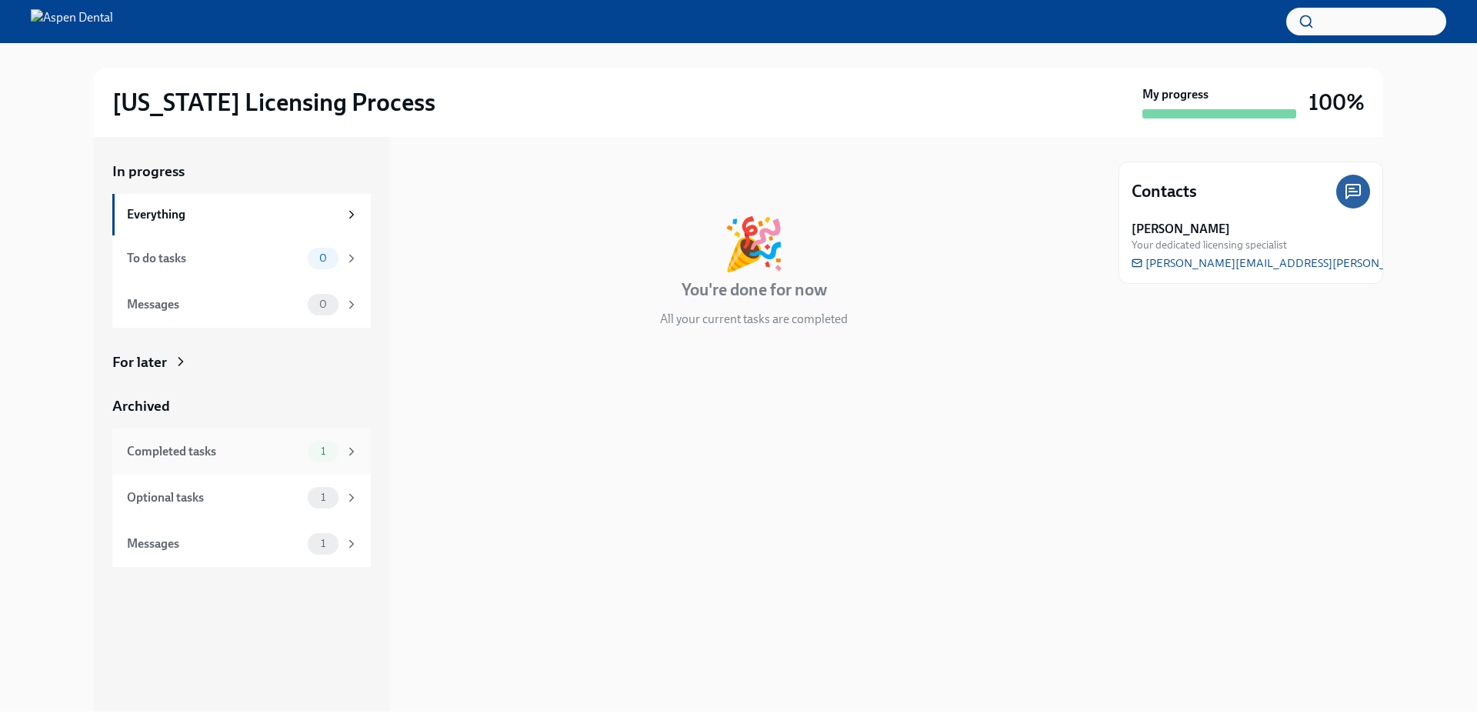
click at [265, 453] on div "Completed tasks" at bounding box center [214, 451] width 175 height 17
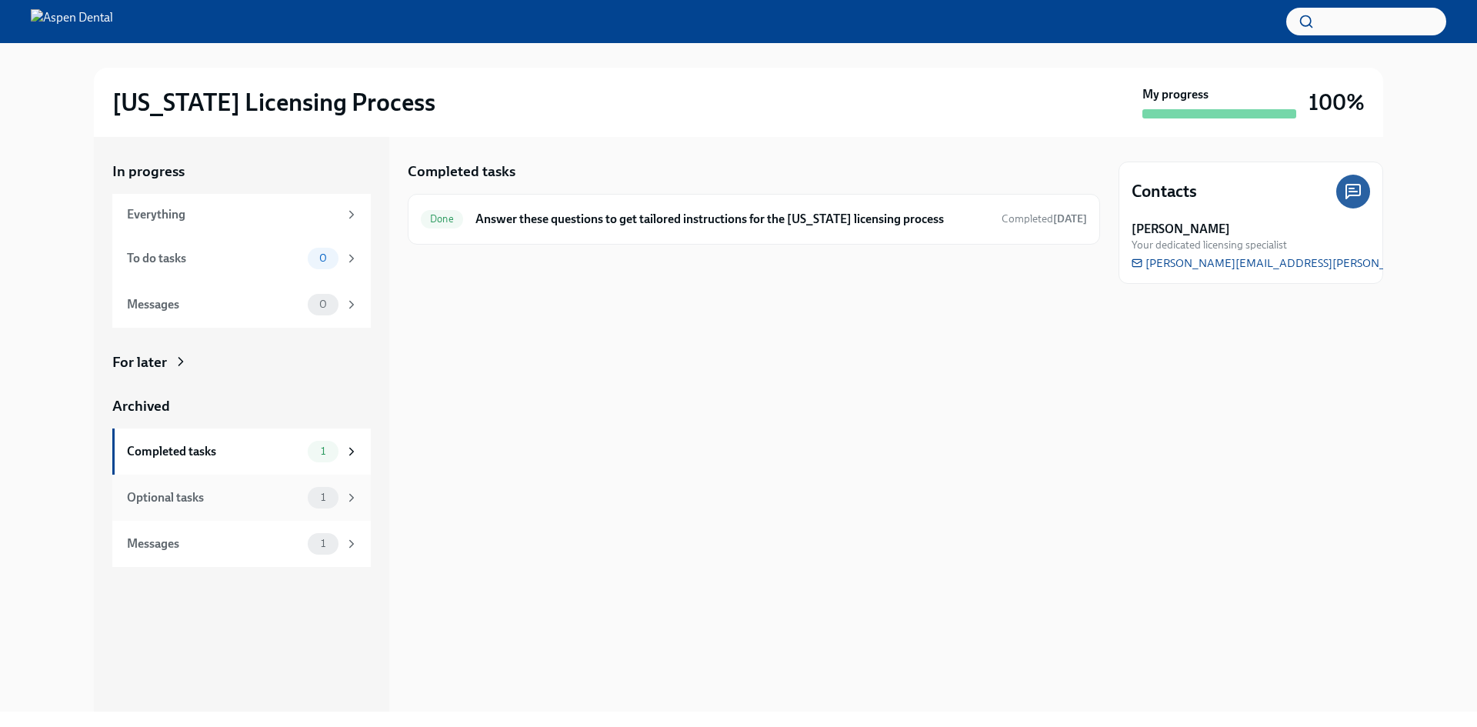
click at [322, 507] on div "1" at bounding box center [323, 498] width 31 height 22
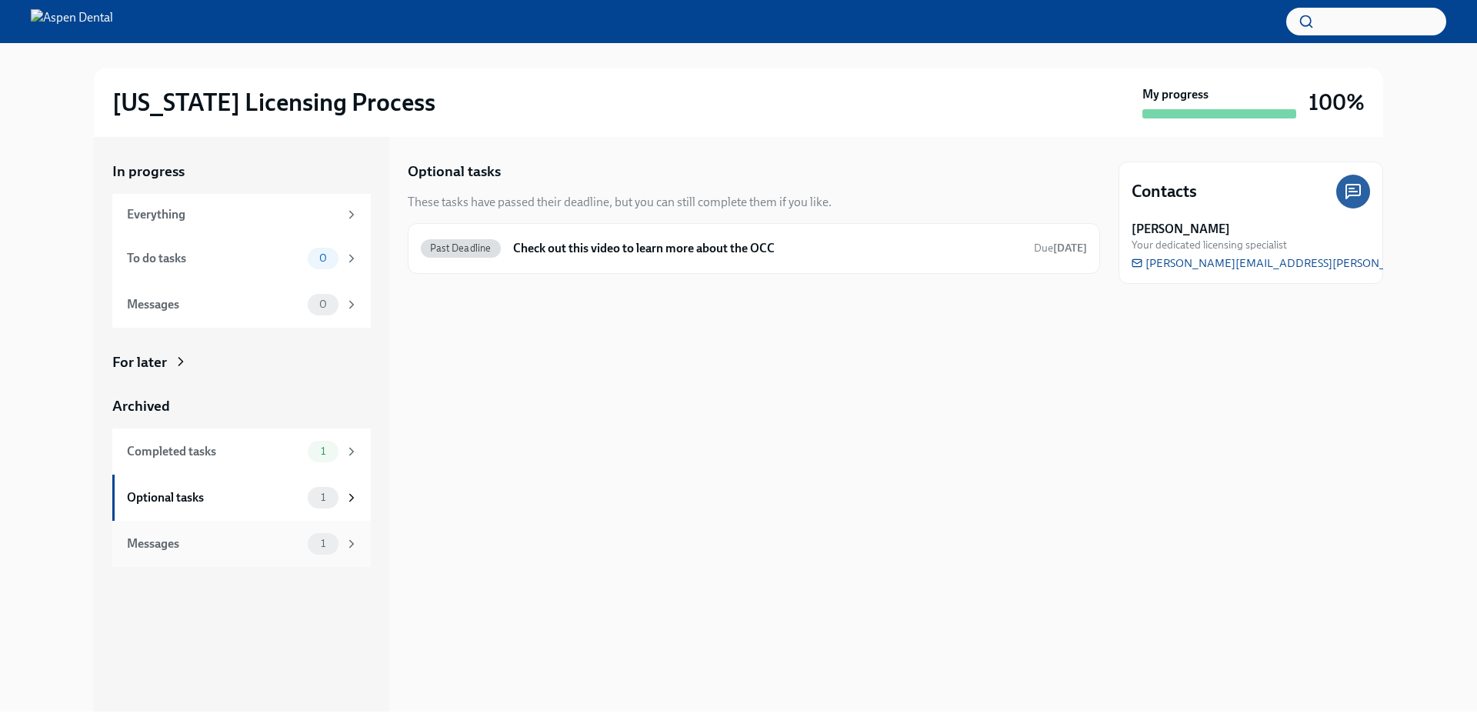
click at [328, 543] on span "1" at bounding box center [323, 544] width 23 height 12
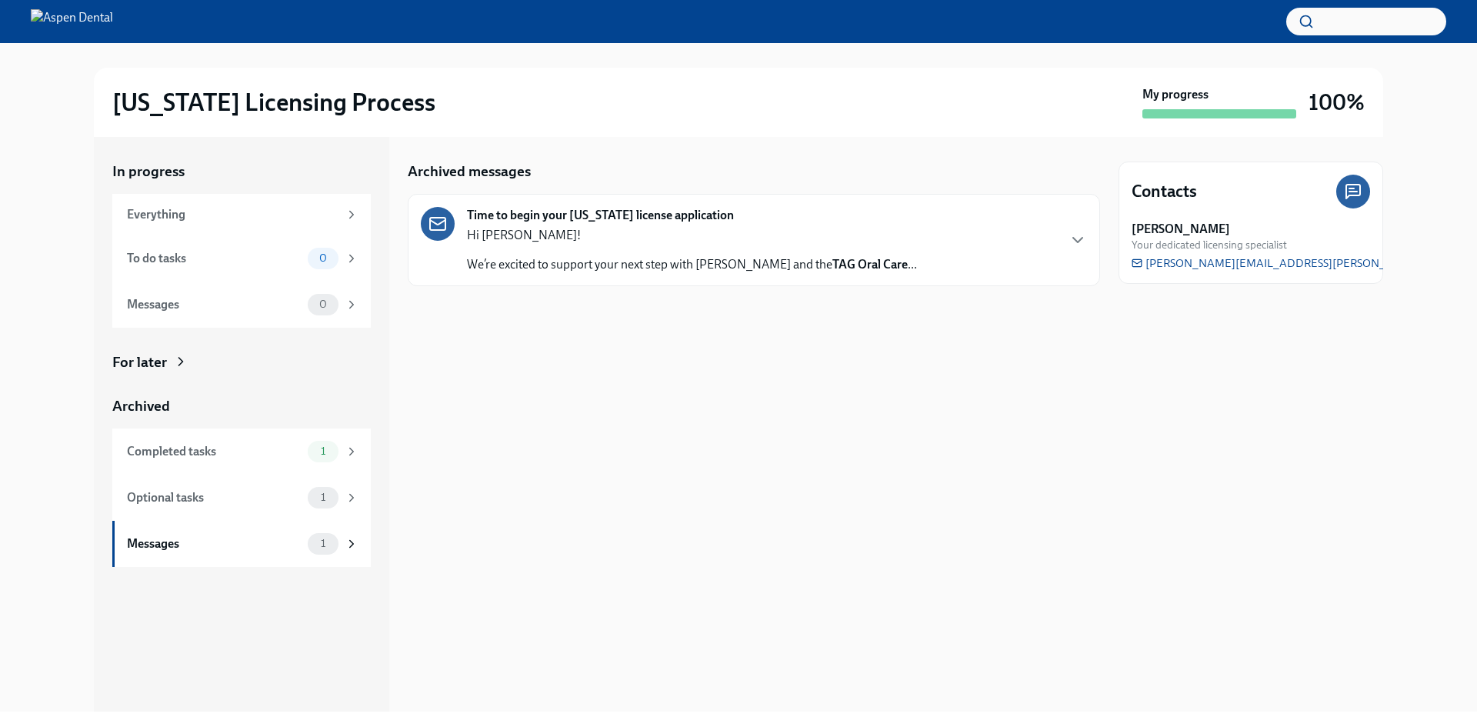
click at [1073, 228] on div "Time to begin your [US_STATE] license application Hi [PERSON_NAME]! We’re excit…" at bounding box center [754, 240] width 666 height 66
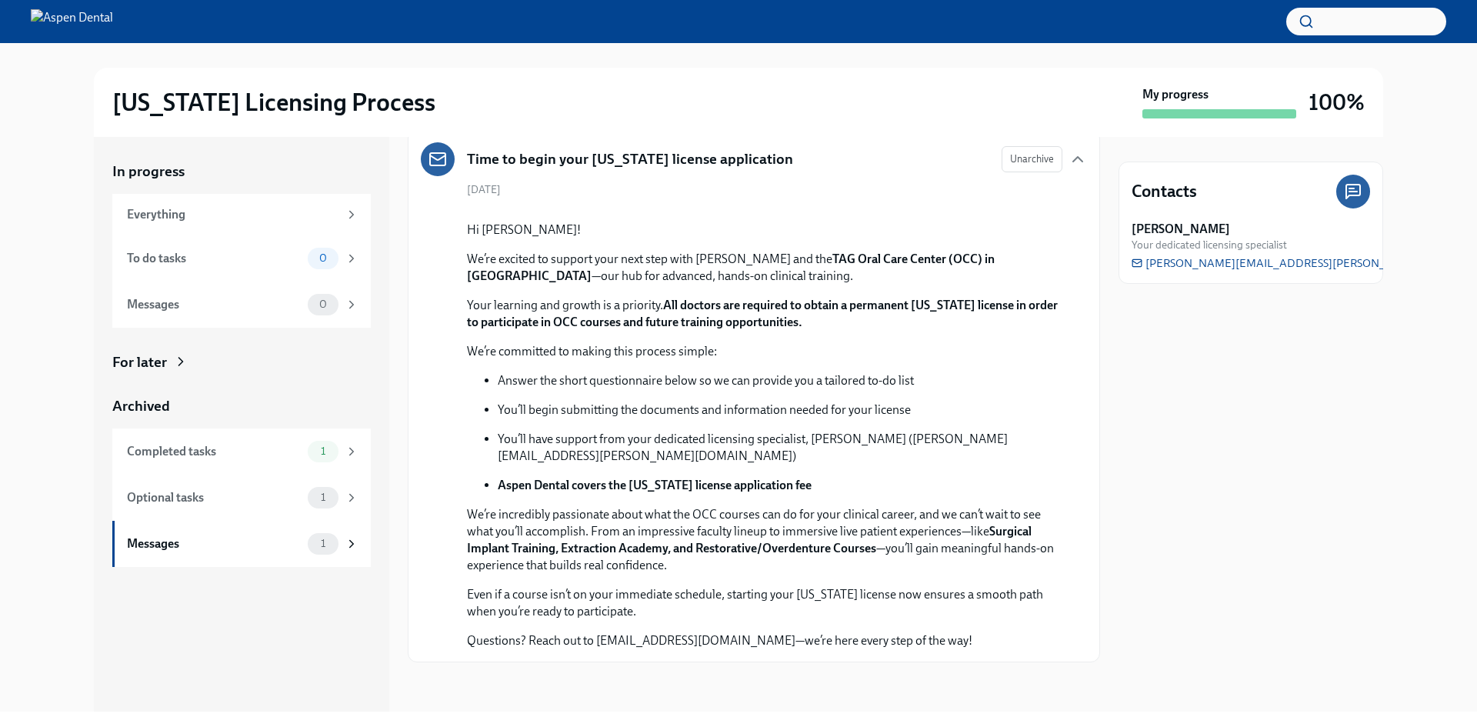
scroll to position [224, 0]
